Goal: Transaction & Acquisition: Download file/media

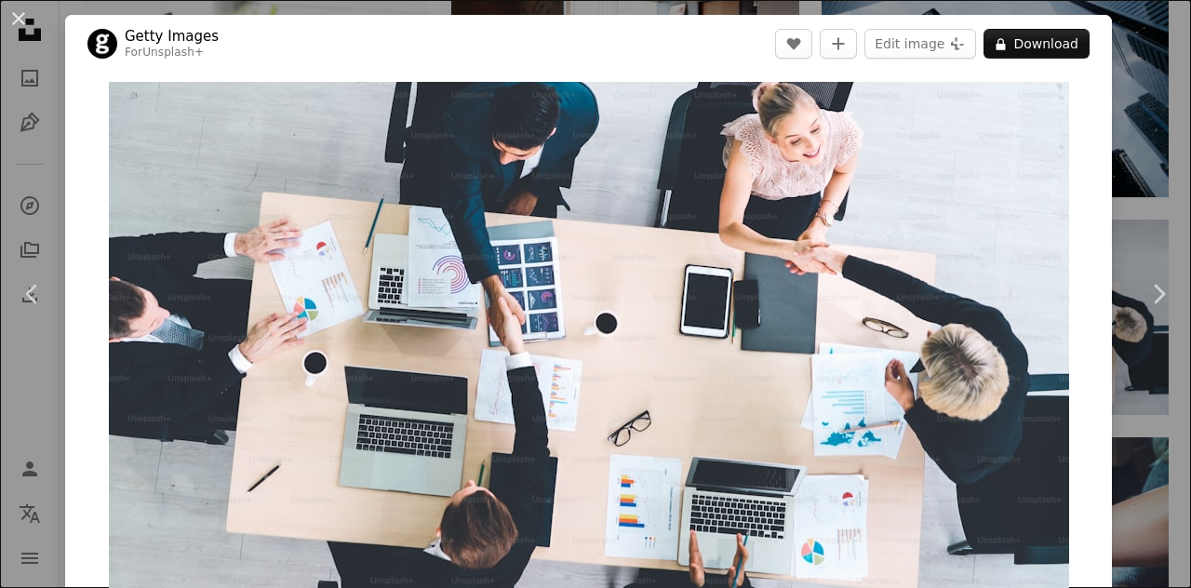
scroll to position [82, 0]
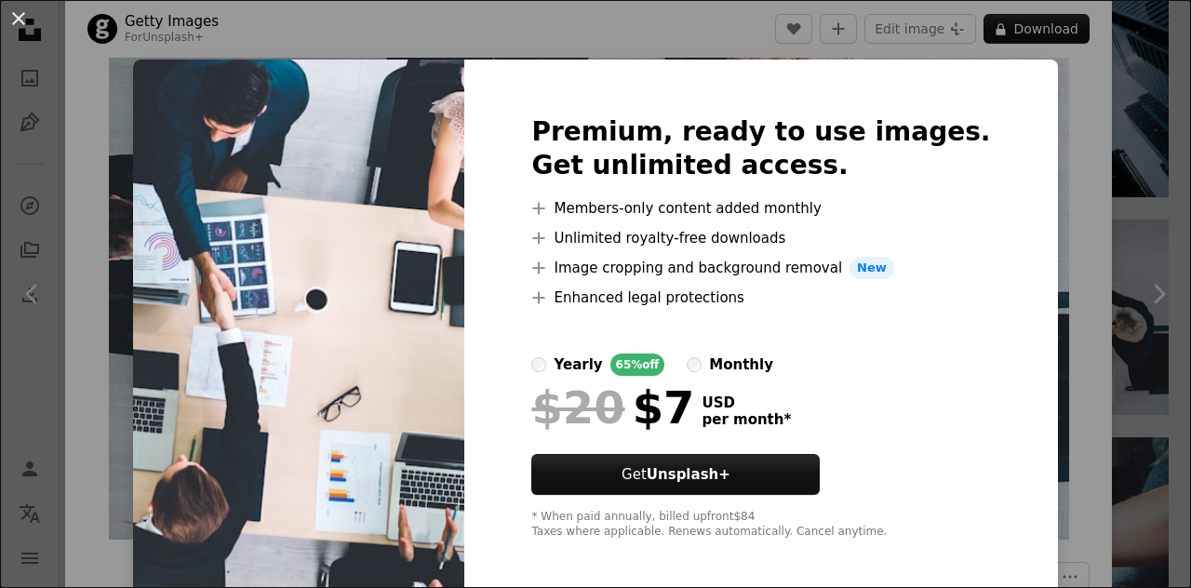
click at [1003, 143] on div "An X shape Premium, ready to use images. Get unlimited access. A plus sign Memb…" at bounding box center [595, 294] width 1191 height 588
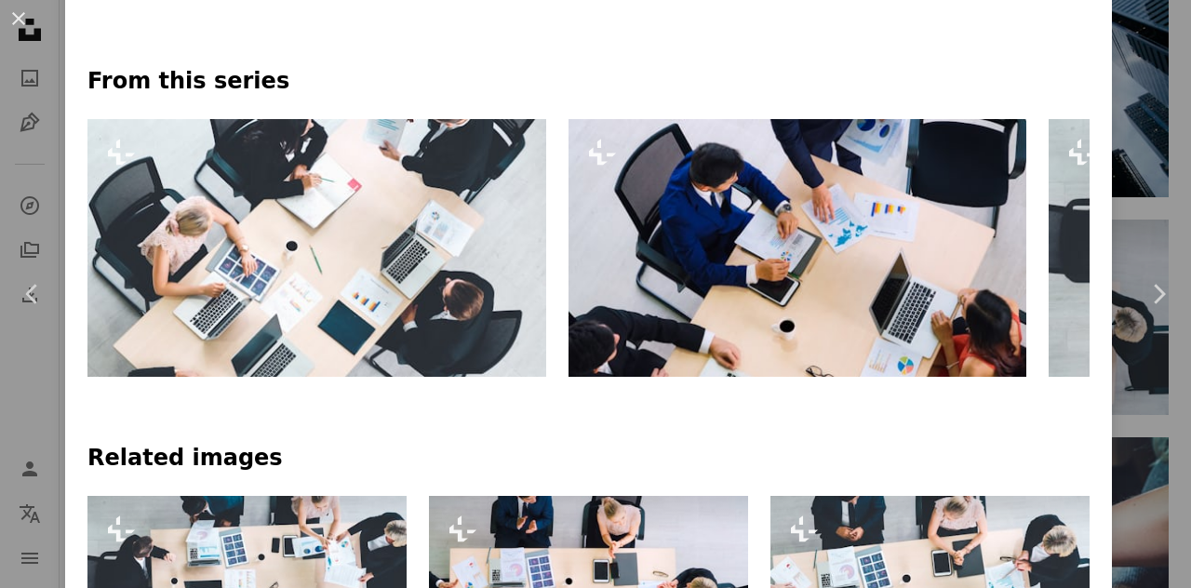
scroll to position [865, 0]
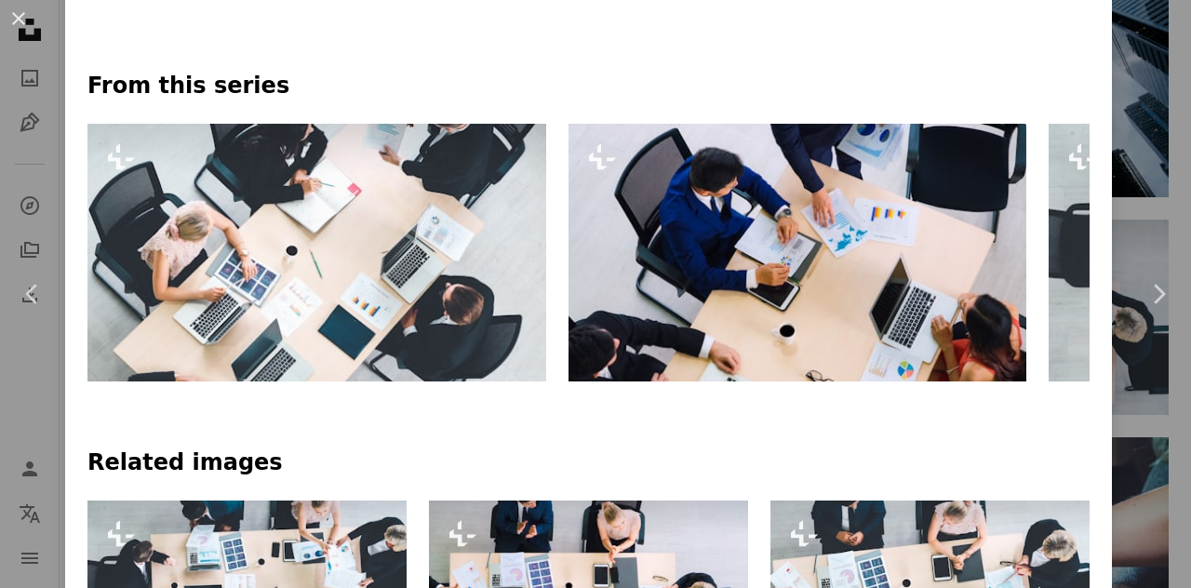
click at [451, 228] on img at bounding box center [316, 253] width 459 height 258
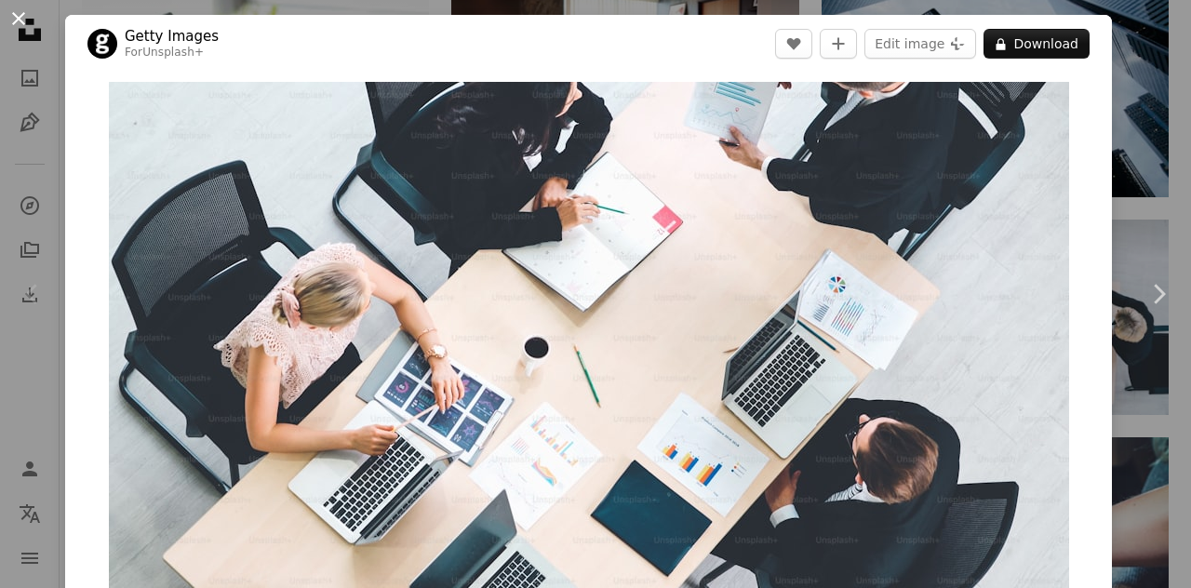
click at [27, 18] on button "An X shape" at bounding box center [18, 18] width 22 height 22
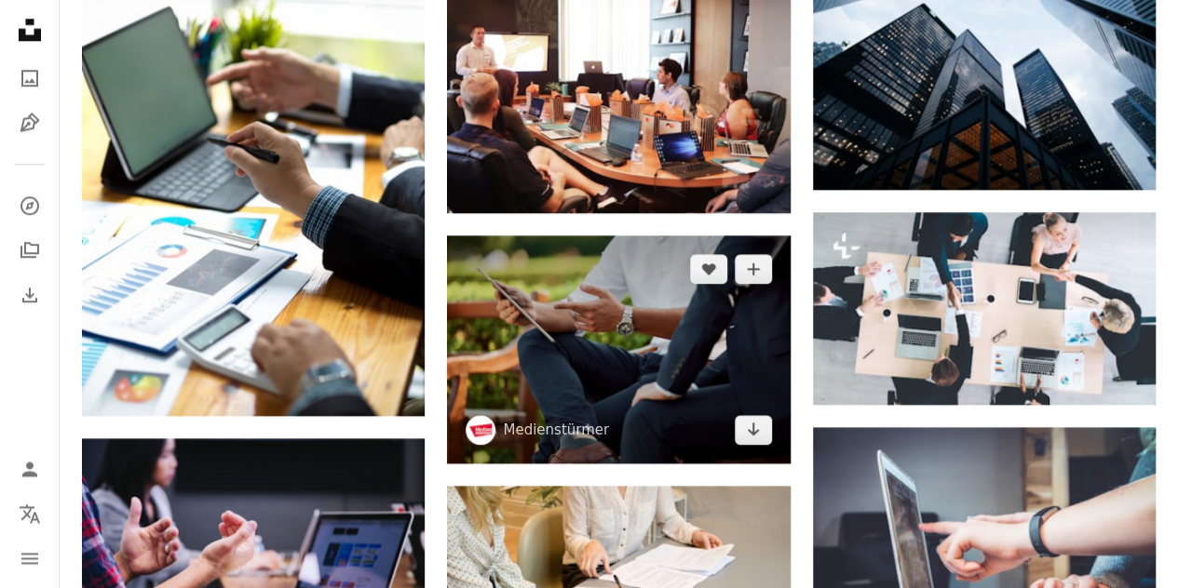
scroll to position [915, 0]
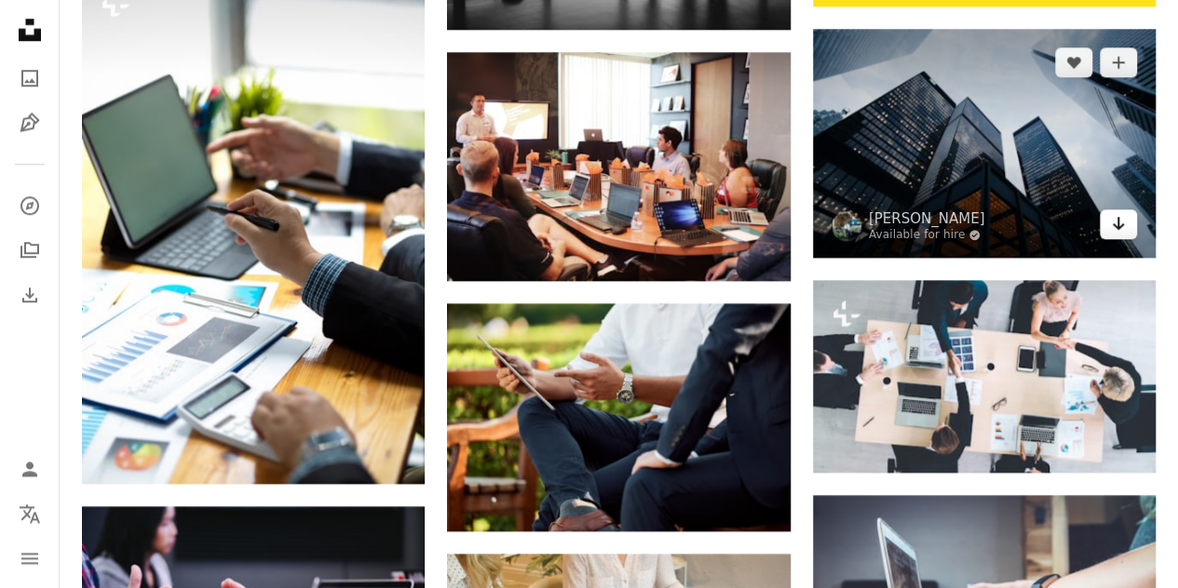
click at [1105, 227] on link "Arrow pointing down" at bounding box center [1117, 224] width 37 height 30
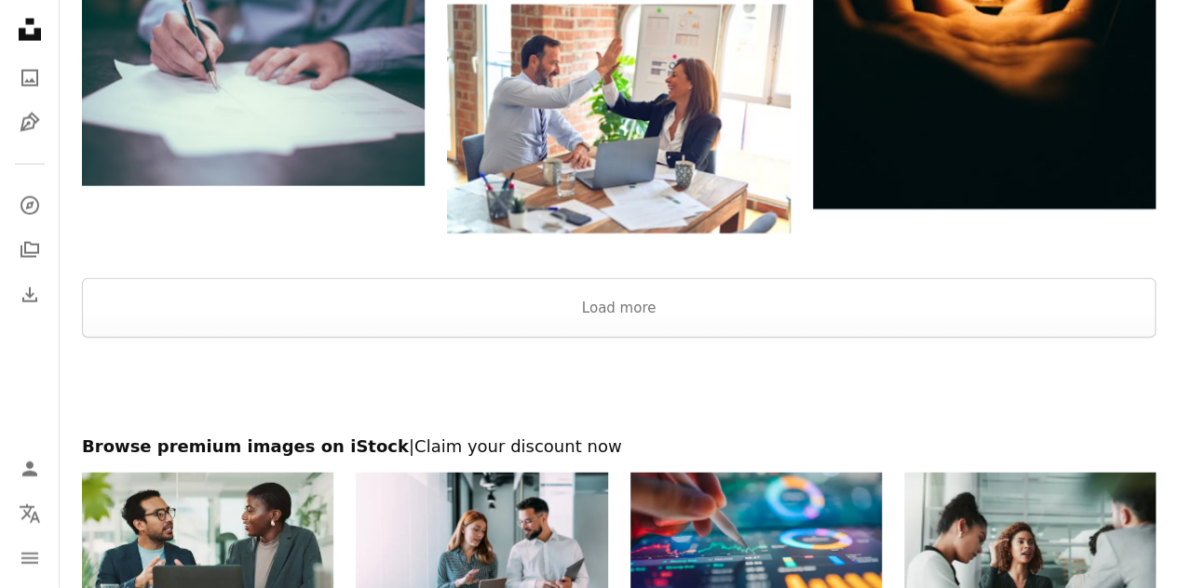
scroll to position [2219, 0]
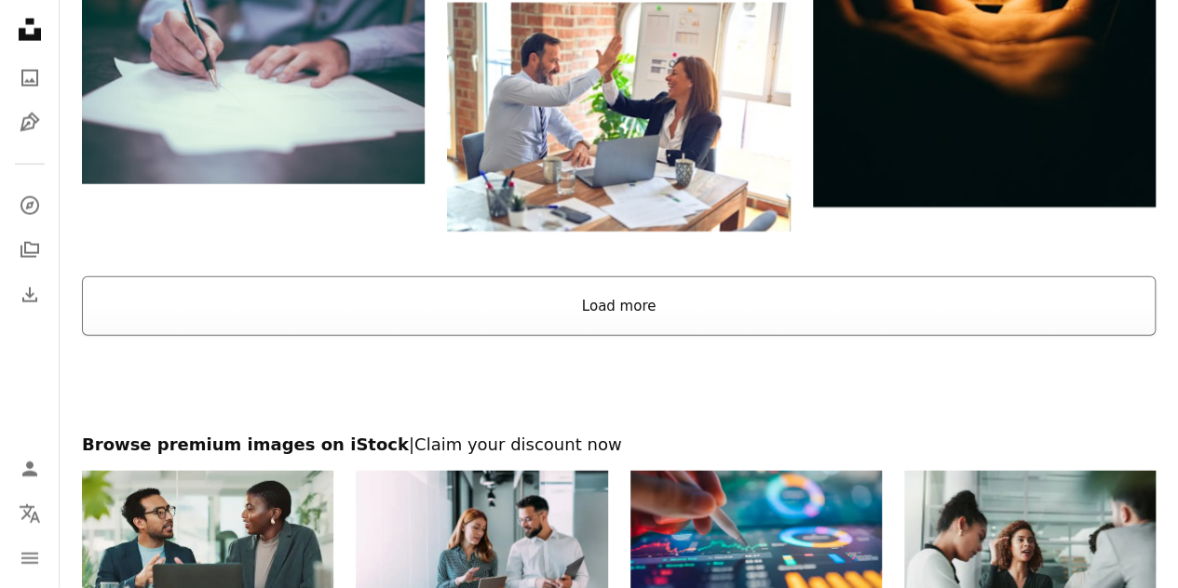
click at [629, 310] on button "Load more" at bounding box center [618, 306] width 1073 height 60
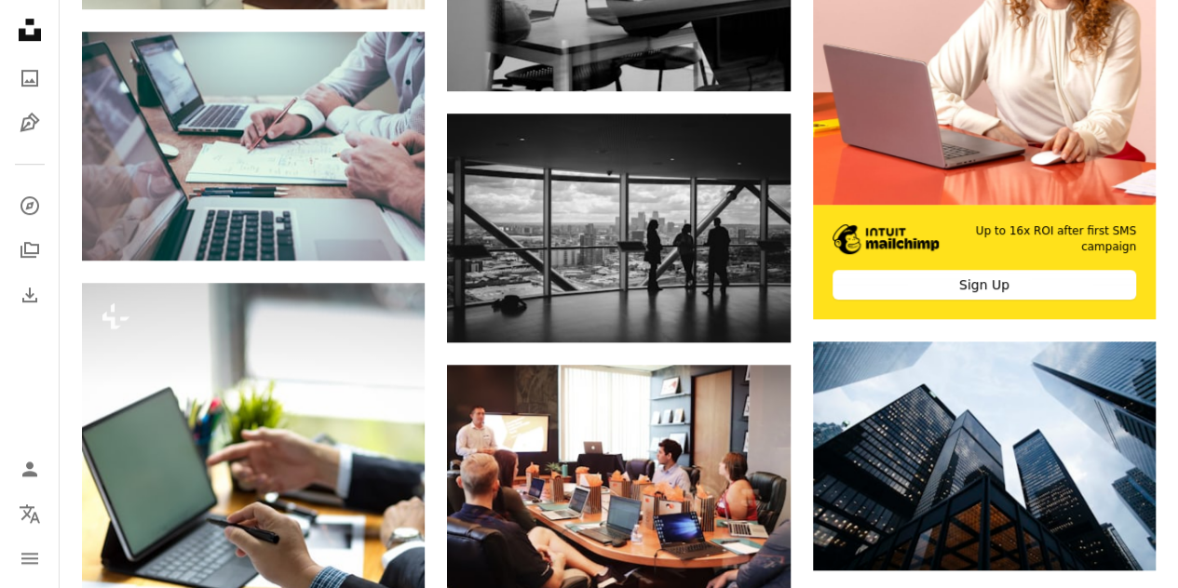
scroll to position [0, 0]
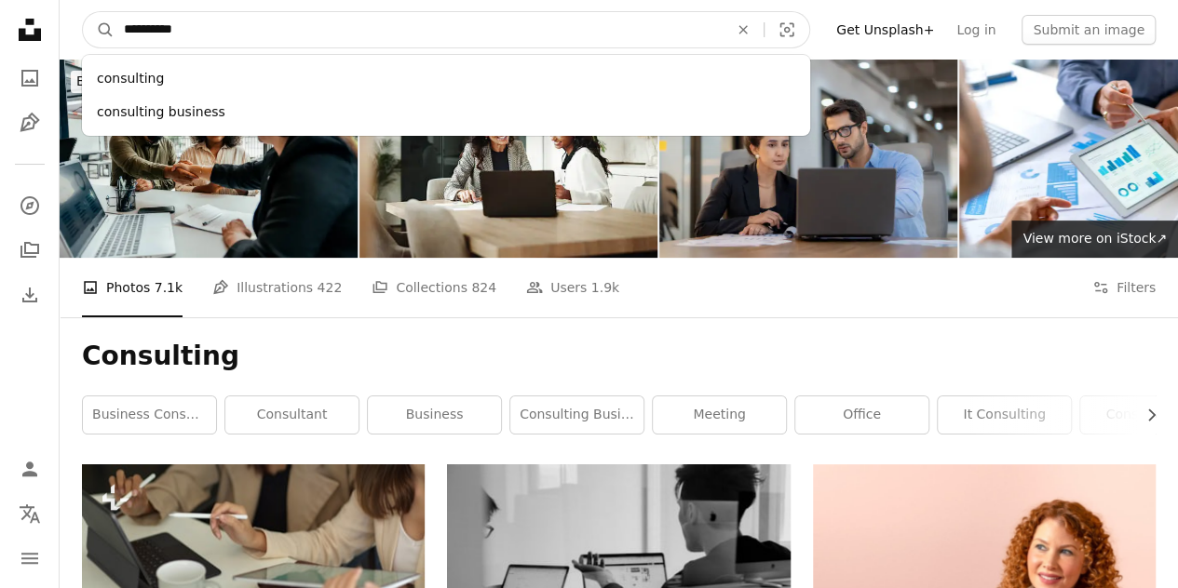
drag, startPoint x: 349, startPoint y: 47, endPoint x: 69, endPoint y: 11, distance: 282.4
click at [69, 11] on nav "**********" at bounding box center [619, 30] width 1118 height 60
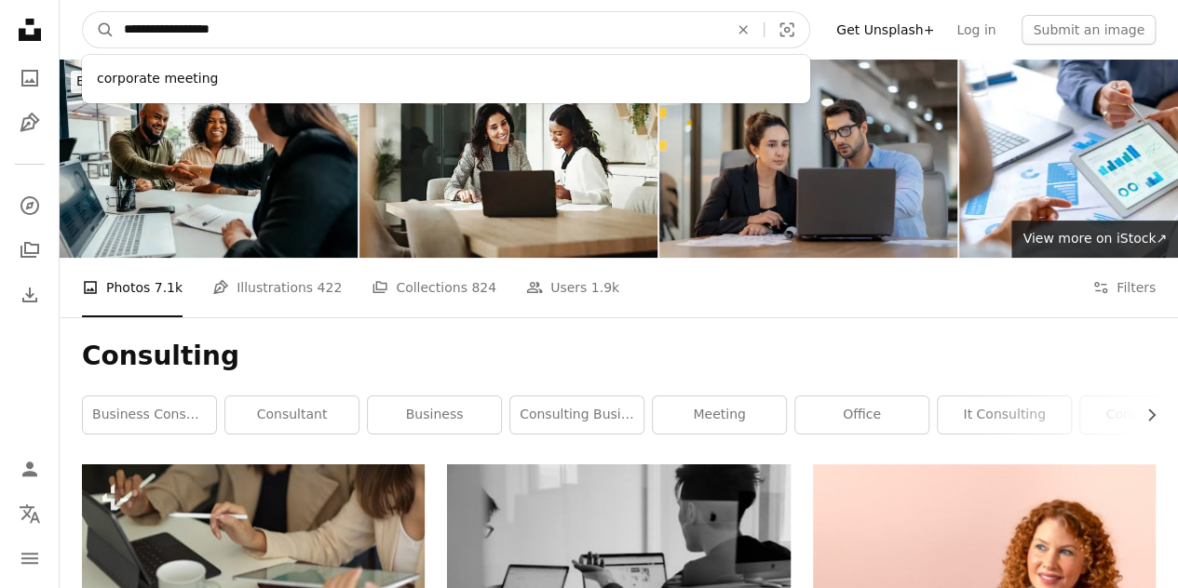
type input "**********"
click at [83, 12] on button "A magnifying glass" at bounding box center [99, 29] width 32 height 35
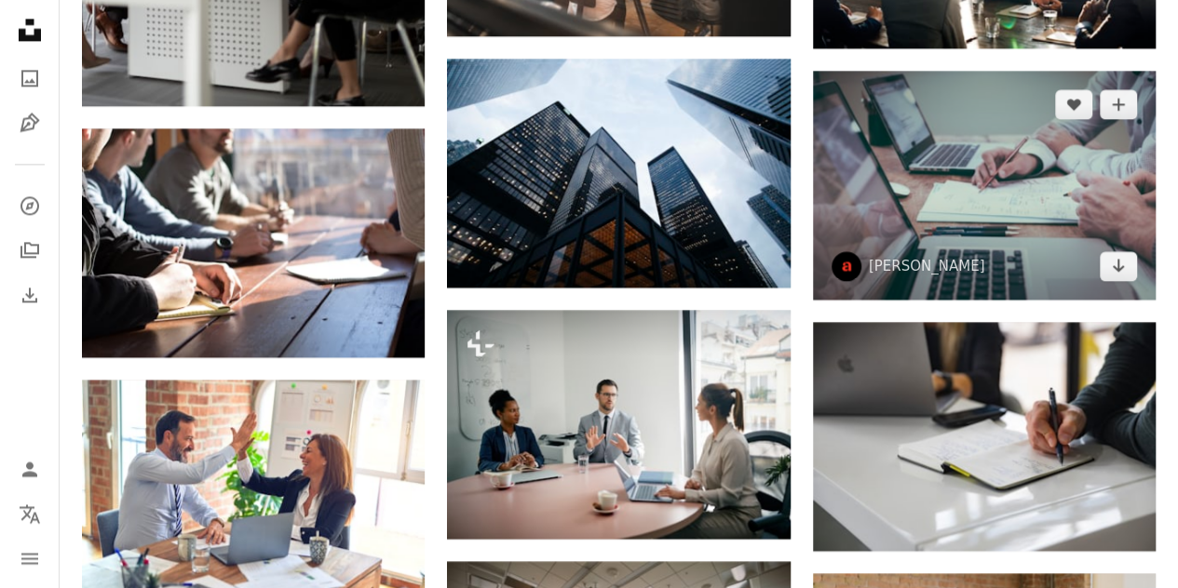
scroll to position [1374, 0]
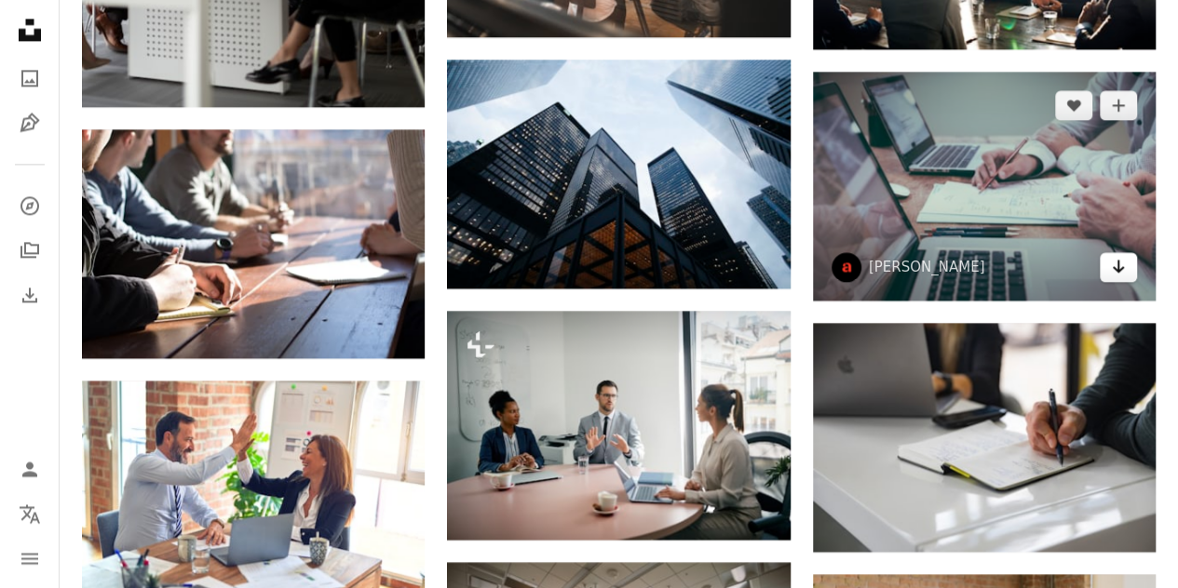
click at [1109, 257] on link "Arrow pointing down" at bounding box center [1117, 267] width 37 height 30
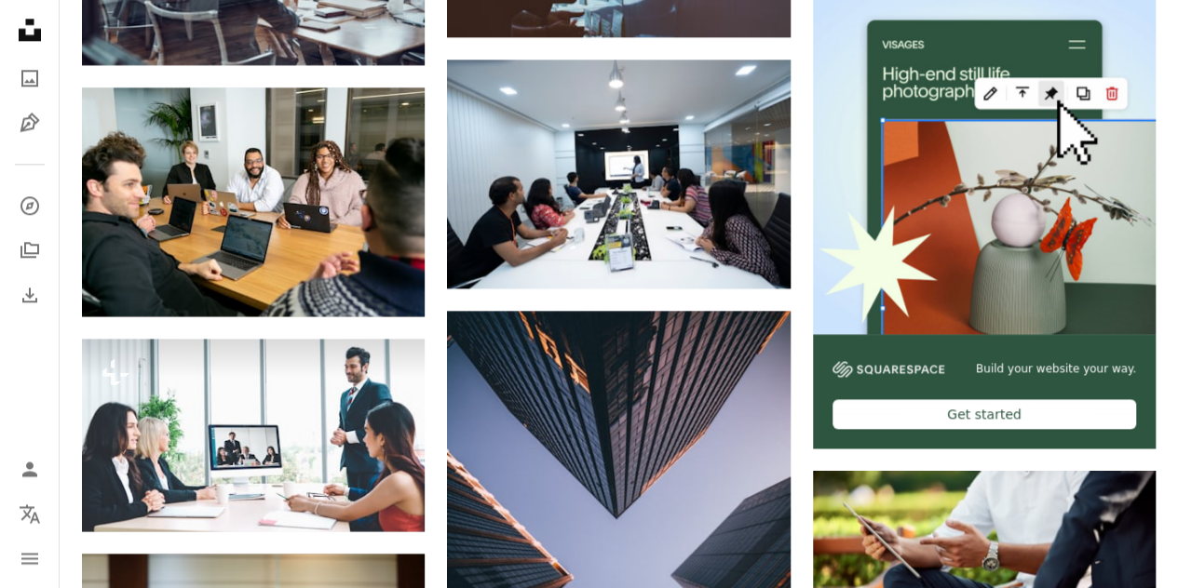
scroll to position [4674, 0]
